Goal: Task Accomplishment & Management: Use online tool/utility

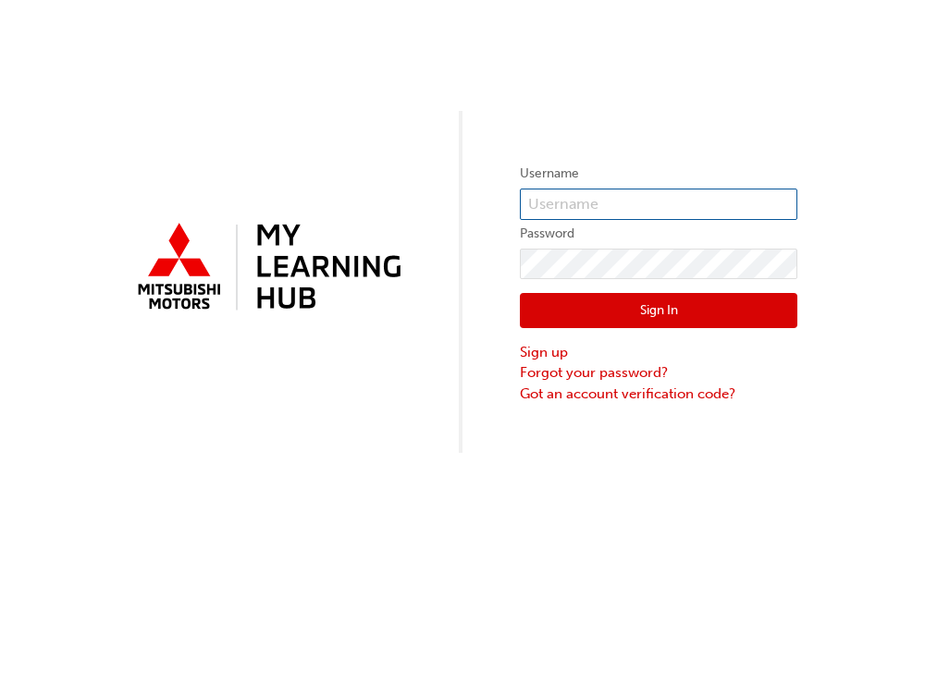
type input "J Morkham"
click at [652, 312] on button "Sign In" at bounding box center [658, 310] width 277 height 35
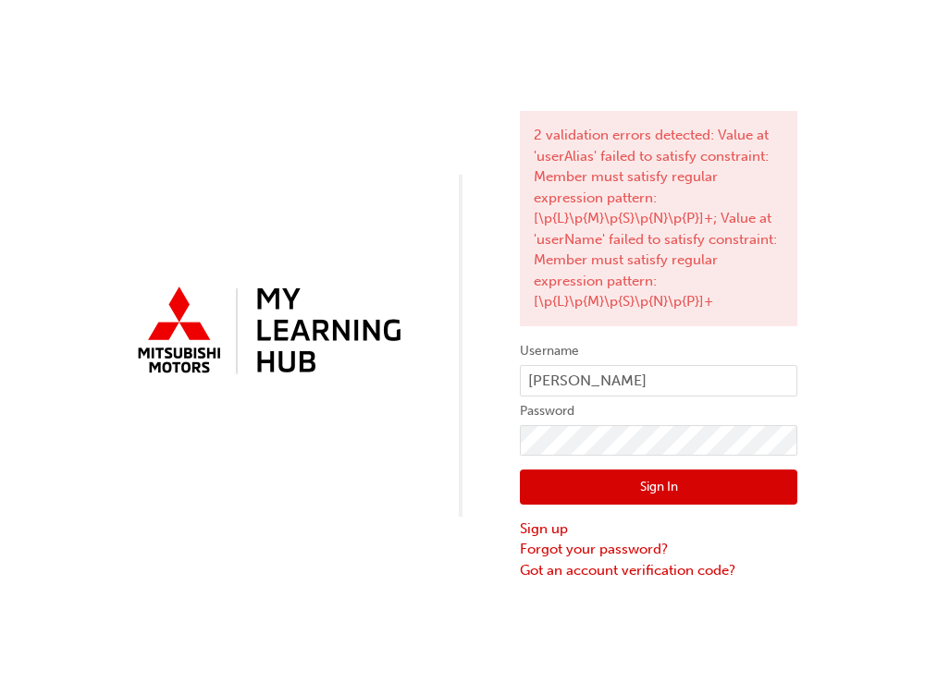
click at [622, 485] on button "Sign In" at bounding box center [658, 487] width 277 height 35
